Goal: Task Accomplishment & Management: Manage account settings

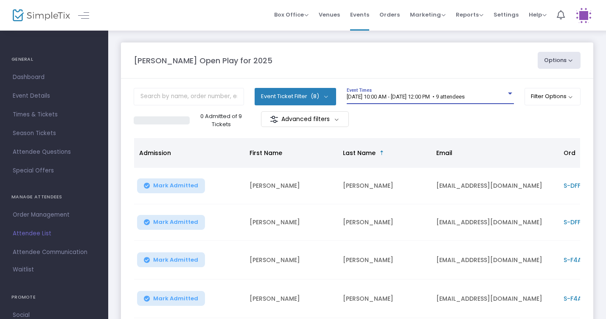
click at [465, 93] on span "8/16/2025 @ 10:00 AM - 8/16/2025 @ 12:00 PM • 9 attendees" at bounding box center [406, 96] width 118 height 6
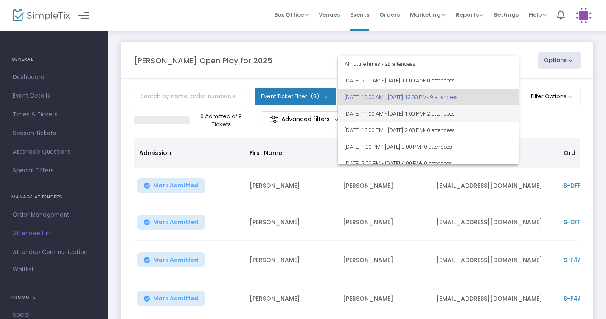
click at [455, 114] on span "• 2 attendees" at bounding box center [439, 113] width 31 height 6
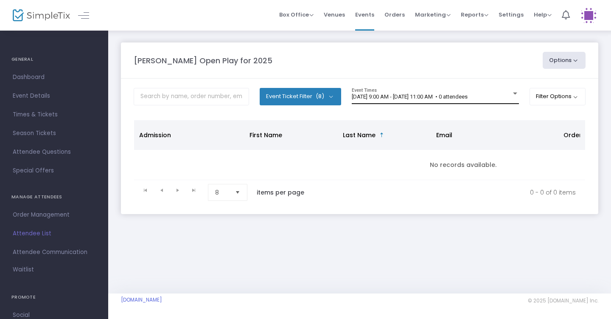
click at [468, 97] on span "[DATE] 9:00 AM - [DATE] 11:00 AM • 0 attendees" at bounding box center [410, 96] width 116 height 6
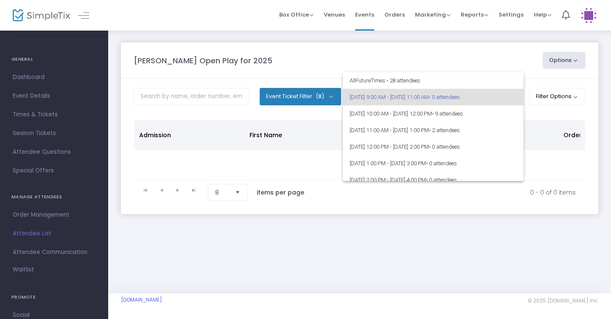
click at [417, 55] on div at bounding box center [305, 159] width 611 height 319
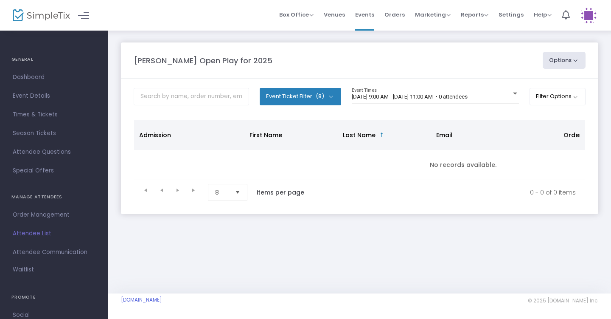
click at [406, 97] on body "Processing... please wait Box Office Sell Tickets Bookings Sell Season Pass Ven…" at bounding box center [305, 159] width 611 height 319
click at [406, 97] on span "[DATE] 9:00 AM - [DATE] 11:00 AM • 0 attendees" at bounding box center [410, 96] width 116 height 6
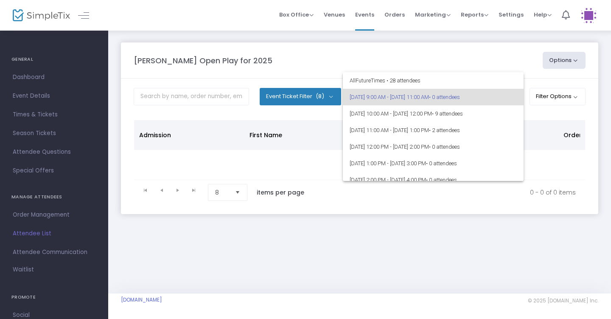
click at [415, 67] on div at bounding box center [305, 159] width 611 height 319
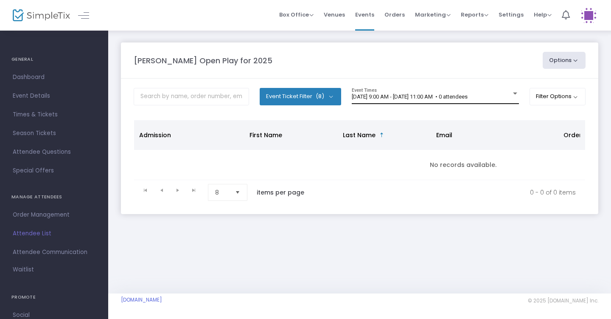
click at [415, 90] on div "8/16/2025 @ 9:00 AM - 8/16/2025 @ 11:00 AM • 0 attendees Event Times" at bounding box center [435, 96] width 167 height 16
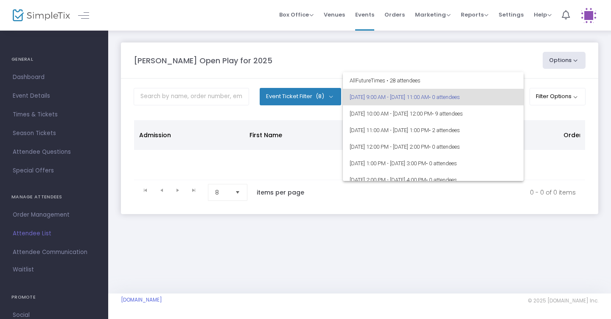
click at [386, 61] on div at bounding box center [305, 159] width 611 height 319
